Goal: Task Accomplishment & Management: Manage account settings

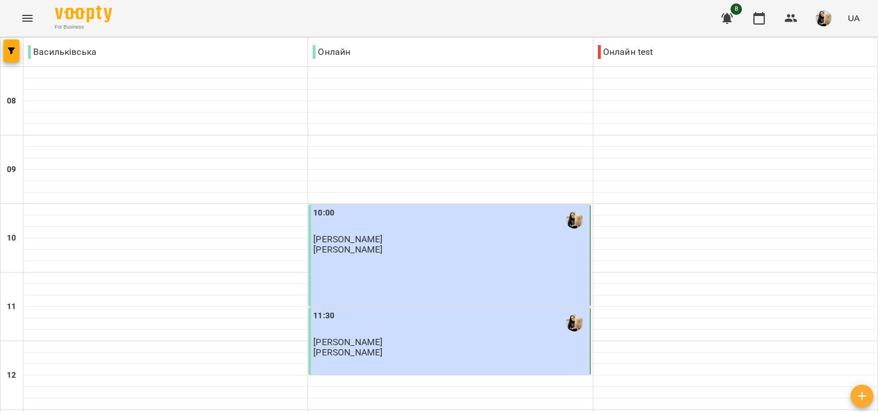
scroll to position [534, 0]
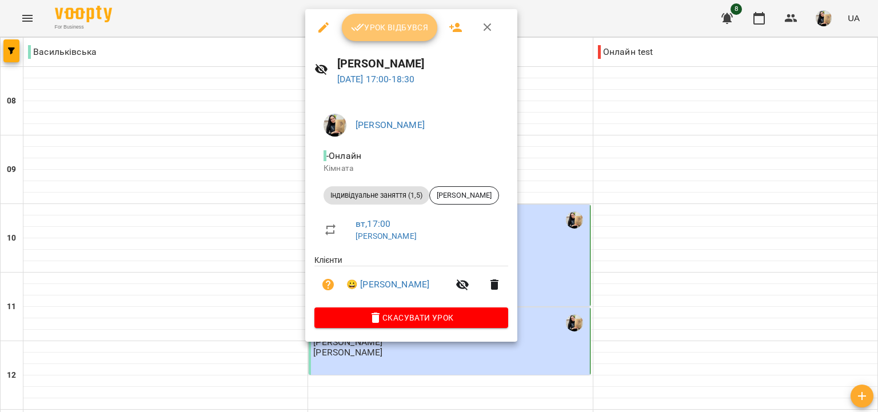
click at [373, 30] on span "Урок відбувся" at bounding box center [390, 28] width 78 height 14
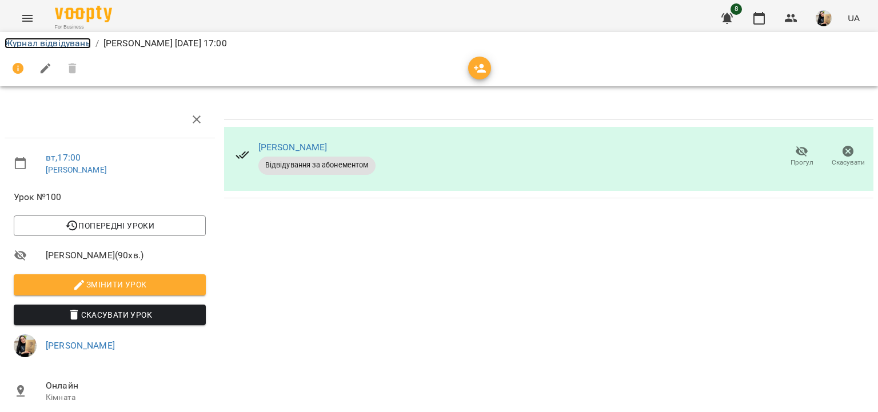
click at [70, 47] on link "Журнал відвідувань" at bounding box center [48, 43] width 86 height 11
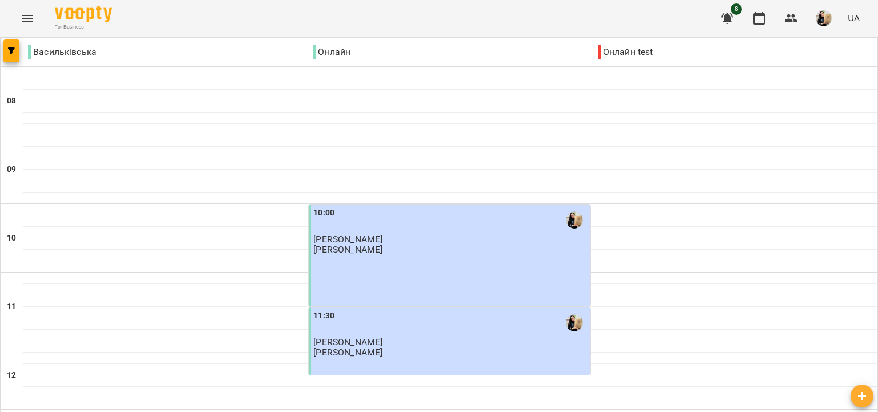
scroll to position [659, 0]
drag, startPoint x: 369, startPoint y: 353, endPoint x: 367, endPoint y: 360, distance: 7.2
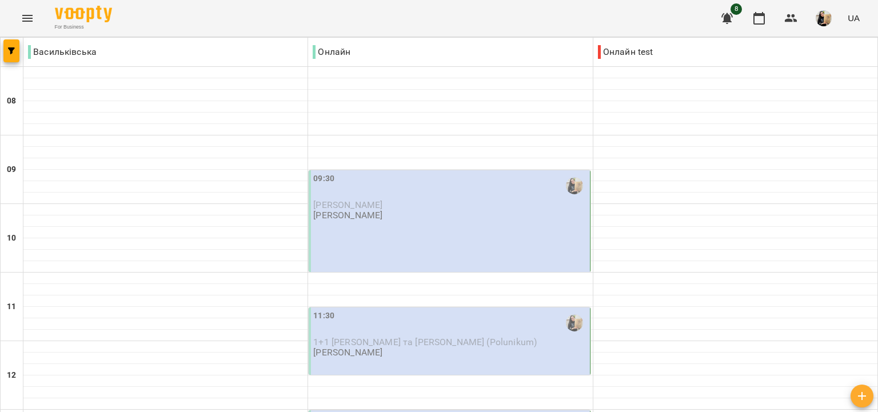
click at [418, 197] on div "09:30" at bounding box center [450, 186] width 274 height 26
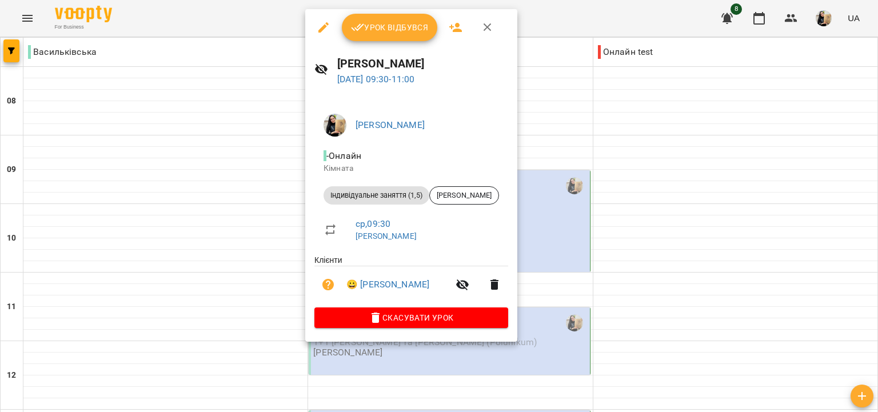
click at [391, 317] on span "Скасувати Урок" at bounding box center [412, 318] width 176 height 14
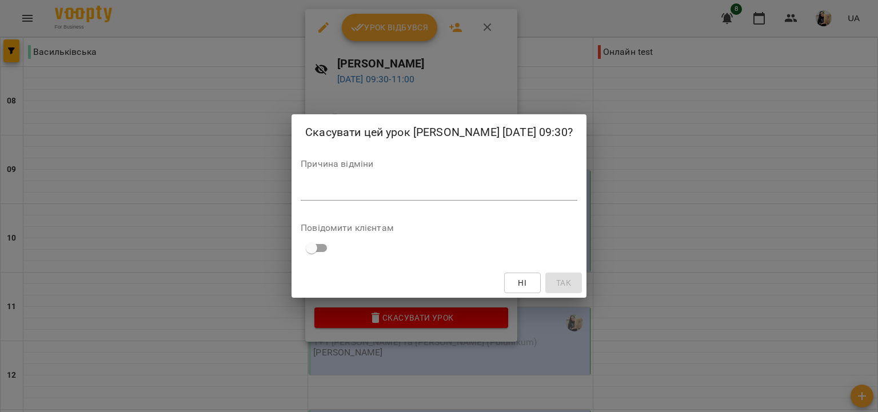
click at [375, 191] on div "Причина відміни *" at bounding box center [439, 183] width 277 height 46
click at [449, 197] on textarea at bounding box center [439, 191] width 277 height 11
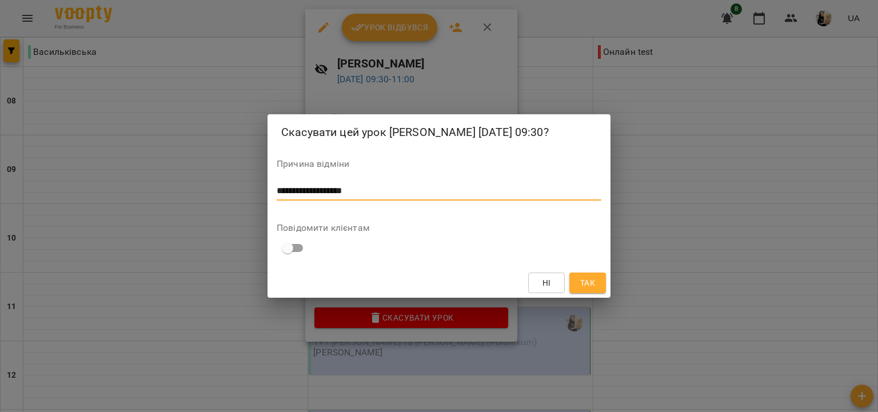
type textarea "**********"
click at [589, 290] on span "Так" at bounding box center [587, 283] width 15 height 14
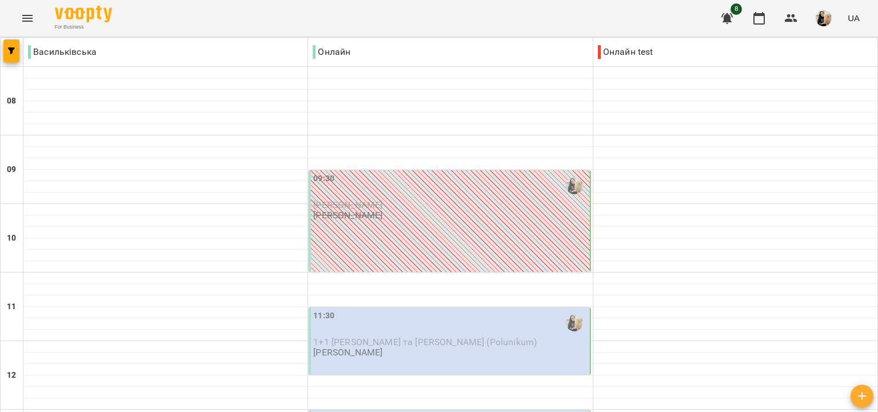
scroll to position [197, 0]
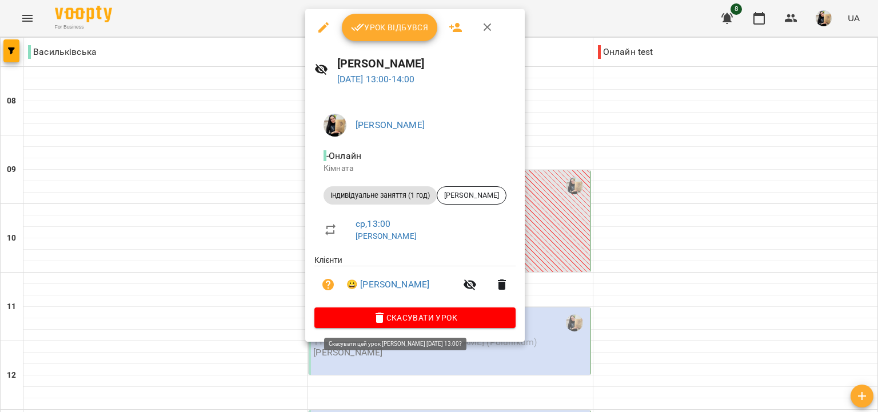
click at [395, 321] on span "Скасувати Урок" at bounding box center [415, 318] width 183 height 14
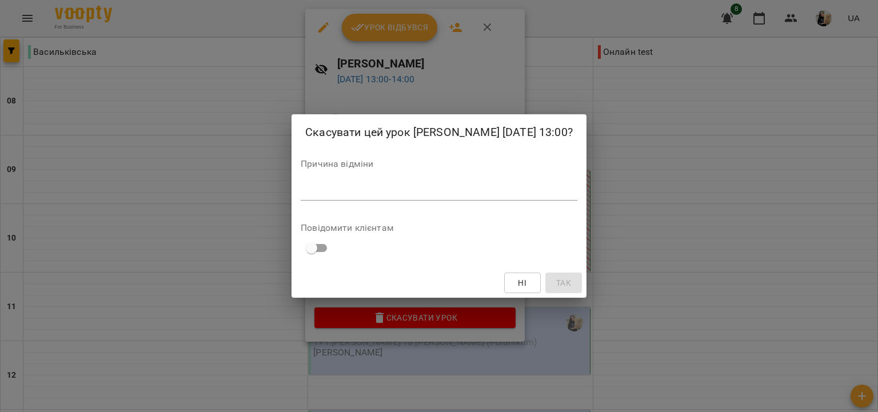
click at [350, 197] on textarea at bounding box center [439, 191] width 277 height 11
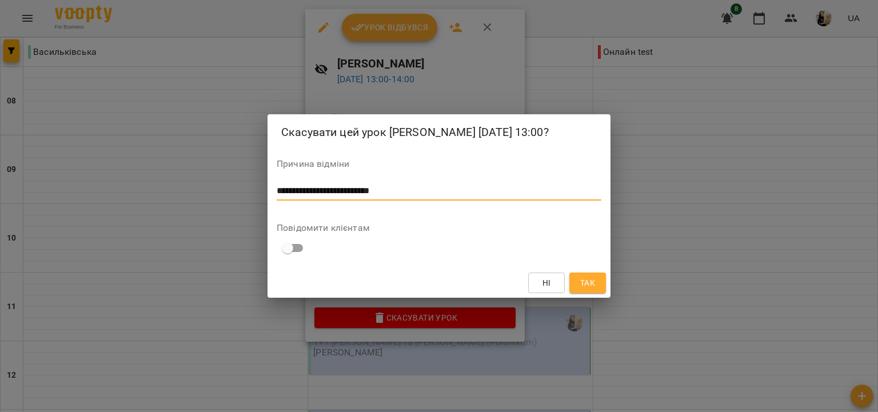
type textarea "**********"
click at [584, 289] on span "Так" at bounding box center [587, 283] width 15 height 14
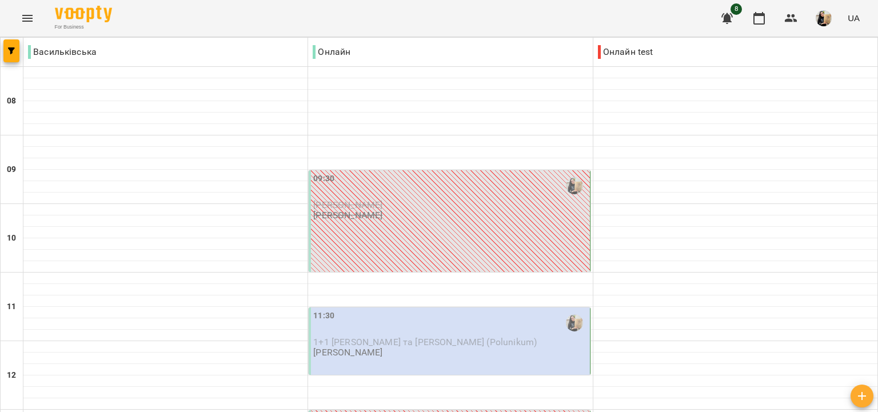
scroll to position [759, 0]
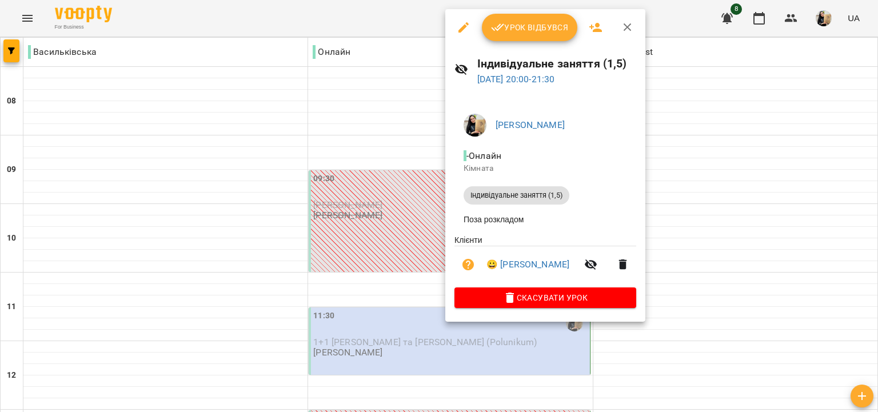
click at [467, 31] on icon "button" at bounding box center [464, 28] width 14 height 14
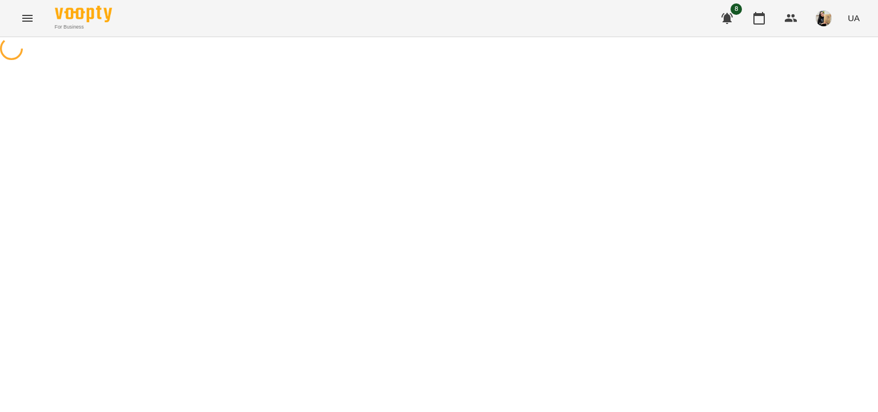
select select "**********"
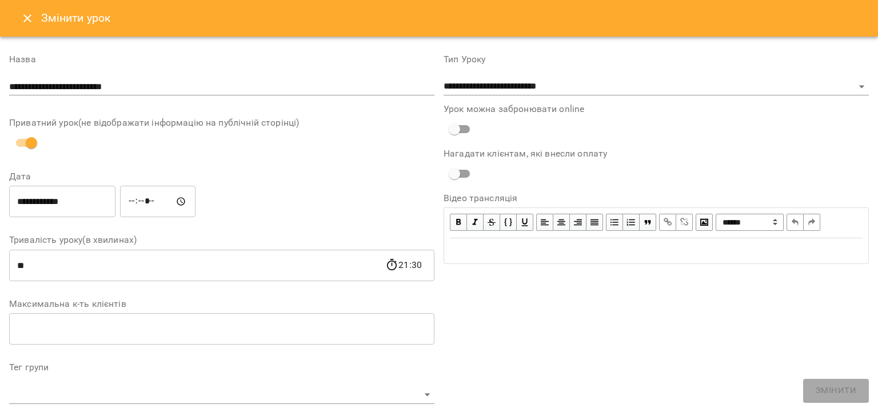
click at [147, 198] on input "*****" at bounding box center [157, 202] width 75 height 32
type input "*****"
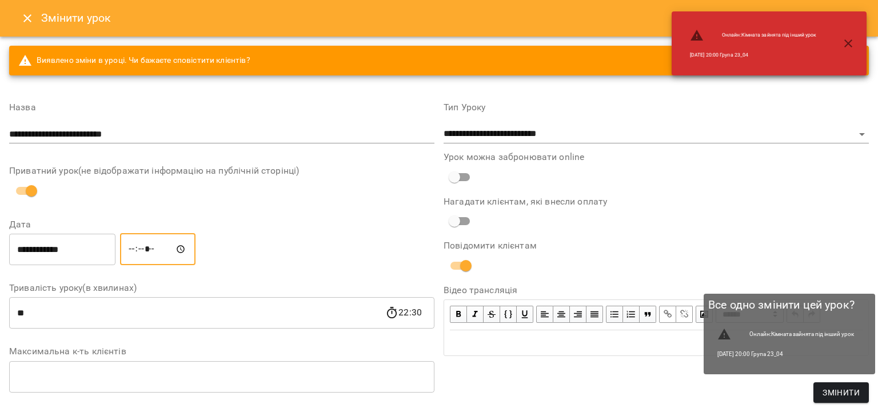
click at [838, 397] on span "Змінити" at bounding box center [841, 393] width 37 height 14
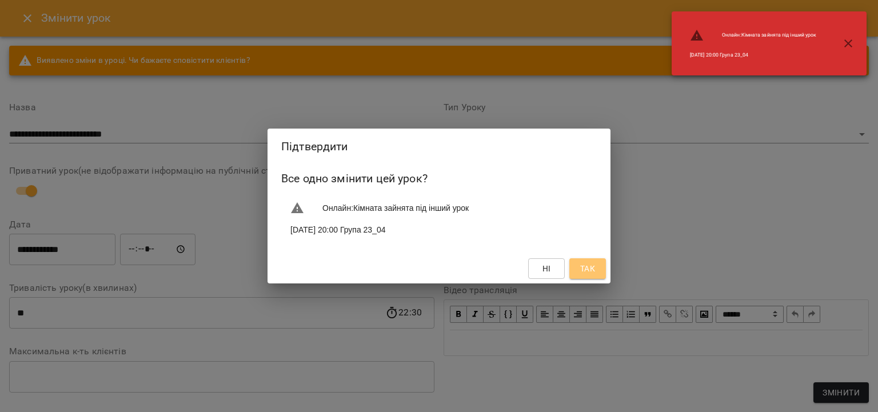
click at [586, 273] on span "Так" at bounding box center [587, 269] width 15 height 14
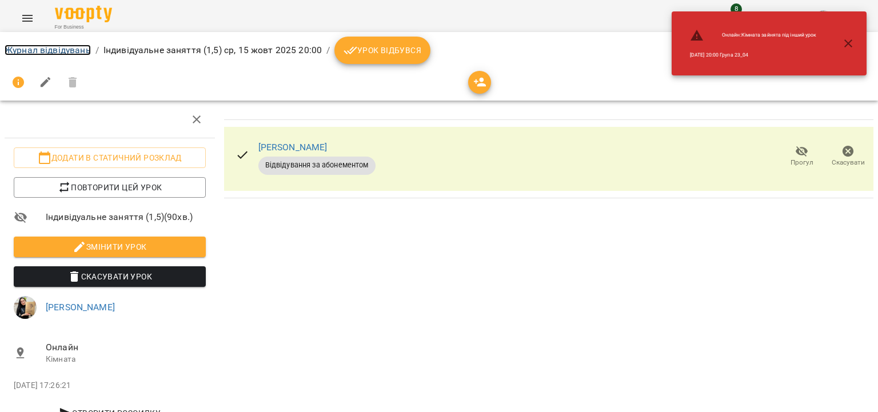
click at [83, 50] on link "Журнал відвідувань" at bounding box center [48, 50] width 86 height 11
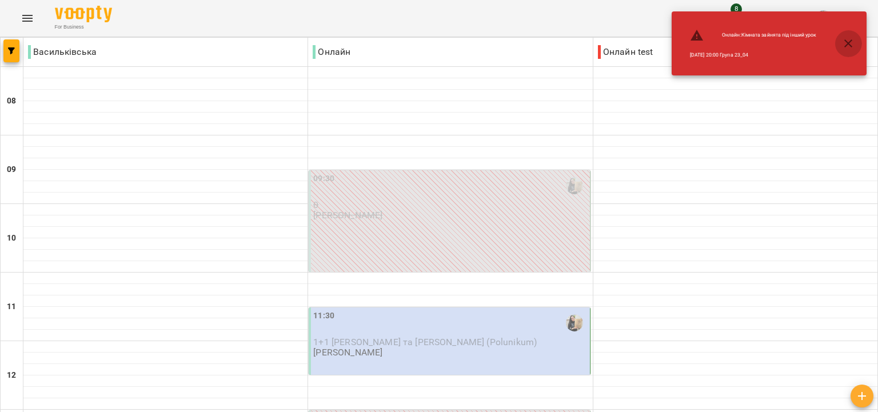
click at [847, 45] on icon "button" at bounding box center [849, 44] width 14 height 14
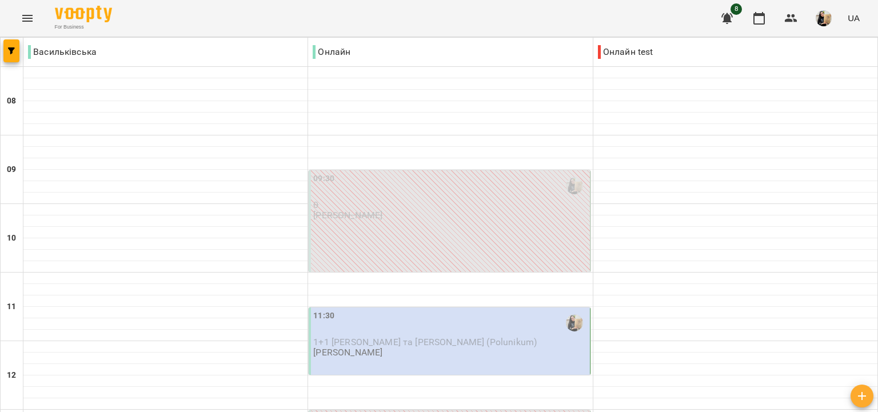
scroll to position [35, 0]
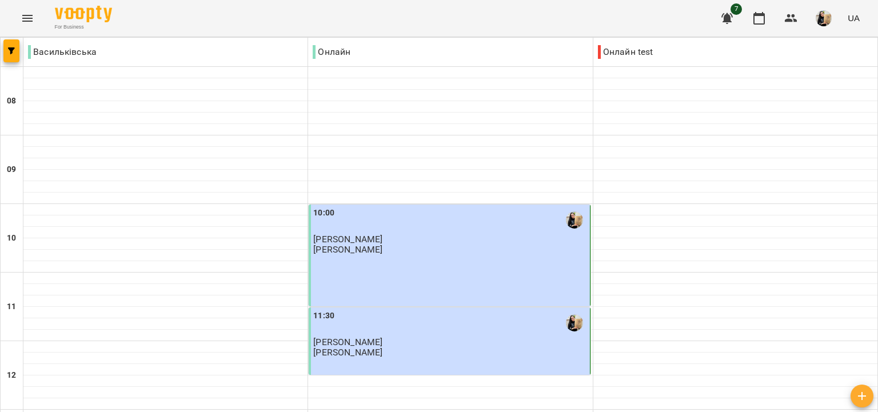
scroll to position [527, 0]
